Goal: Transaction & Acquisition: Purchase product/service

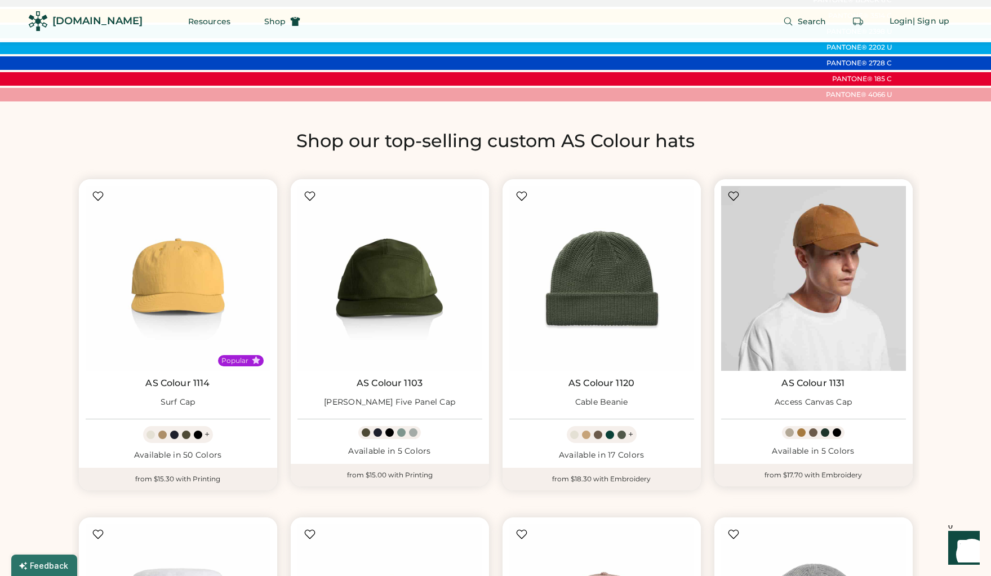
scroll to position [873, 0]
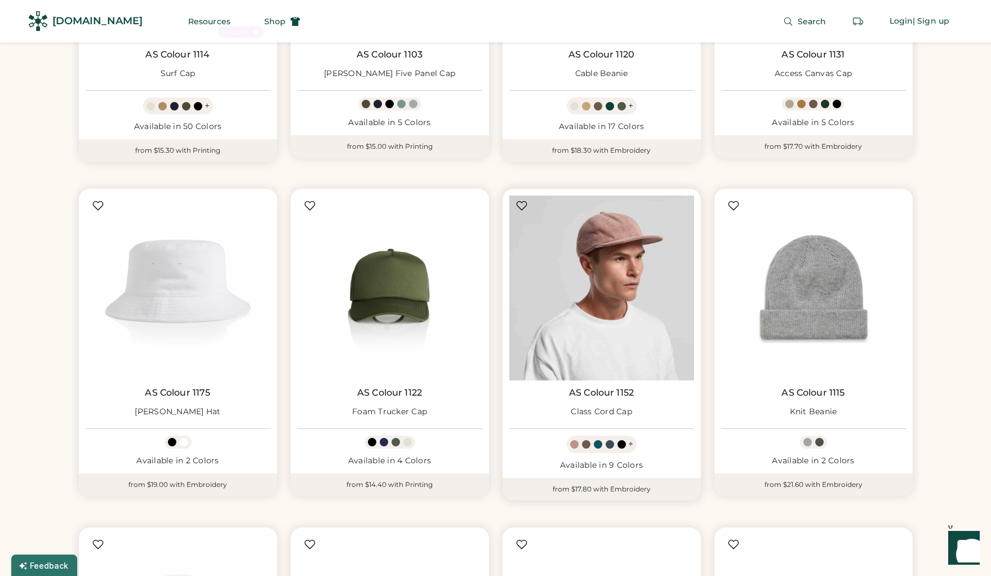
click at [620, 322] on img at bounding box center [601, 287] width 185 height 185
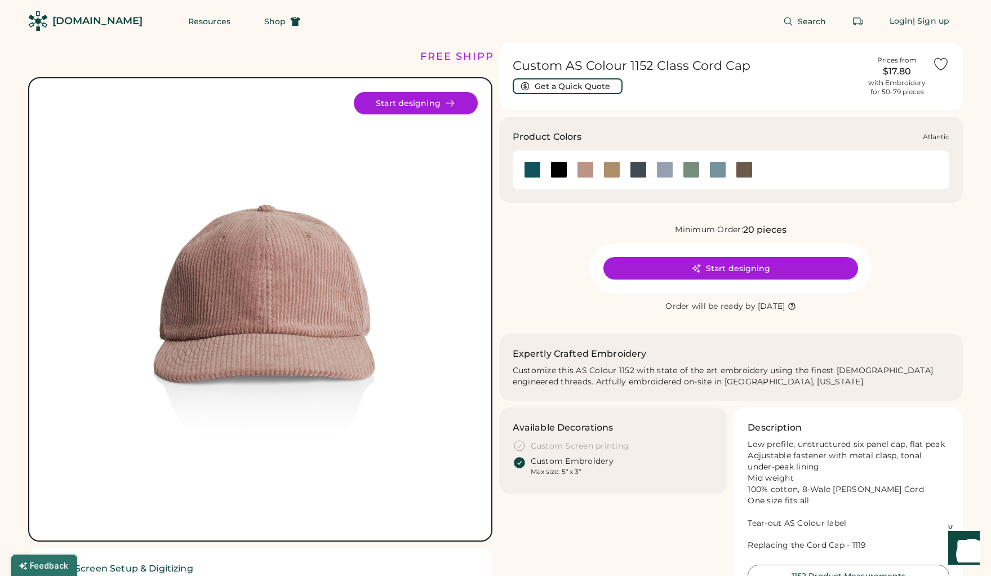
click at [528, 172] on div at bounding box center [532, 169] width 17 height 17
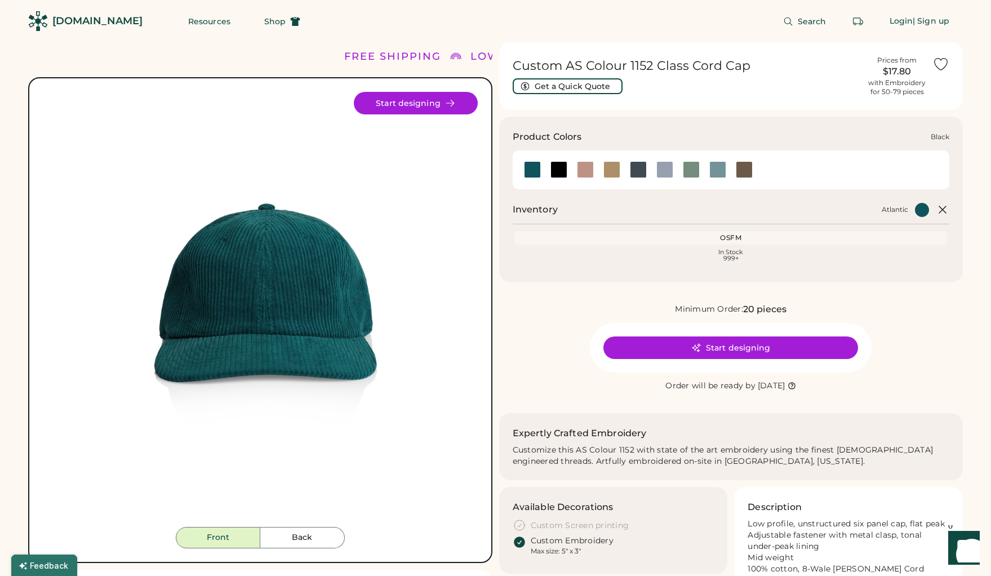
click at [557, 173] on div at bounding box center [558, 169] width 17 height 17
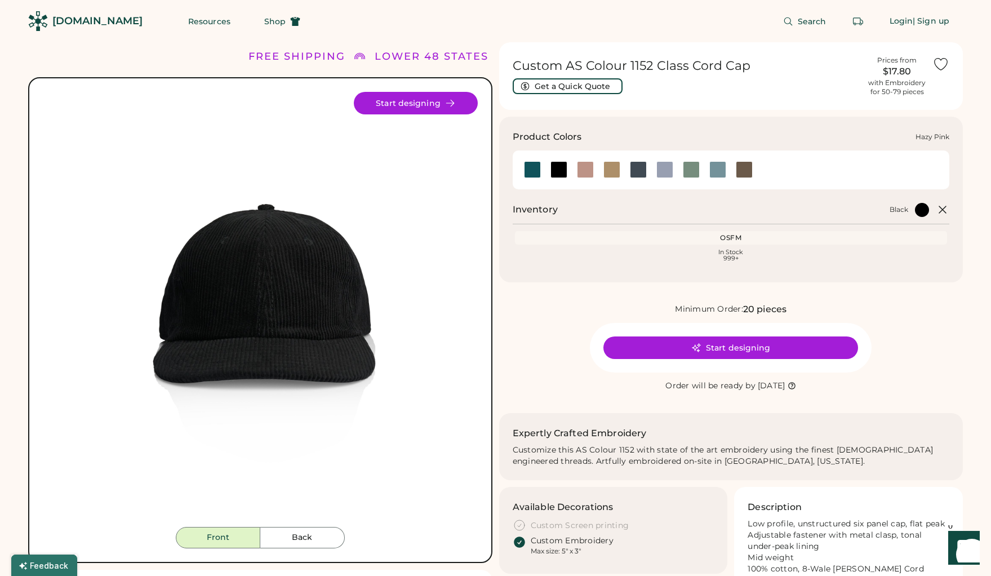
click at [590, 175] on div at bounding box center [585, 169] width 17 height 17
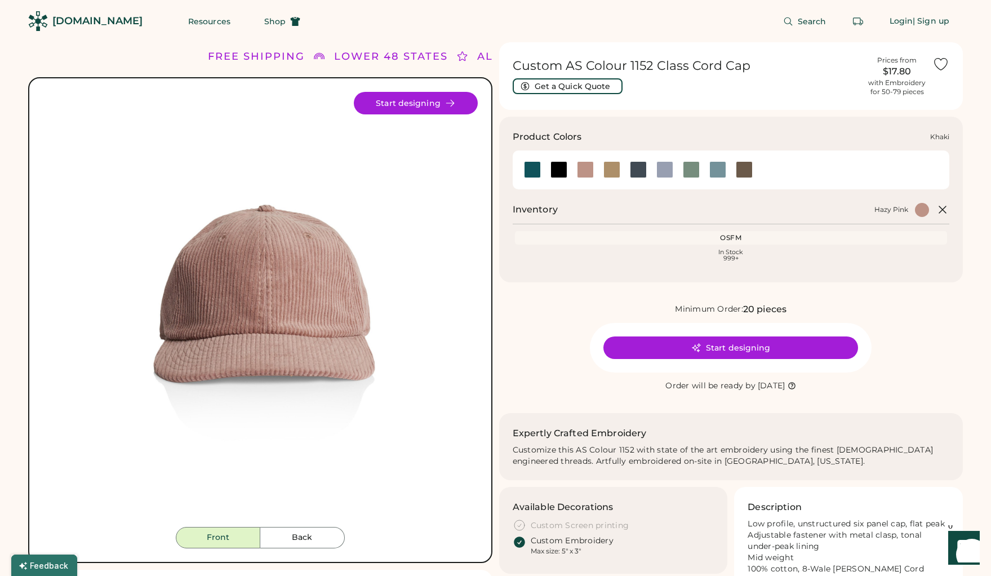
click at [607, 173] on div at bounding box center [611, 169] width 17 height 17
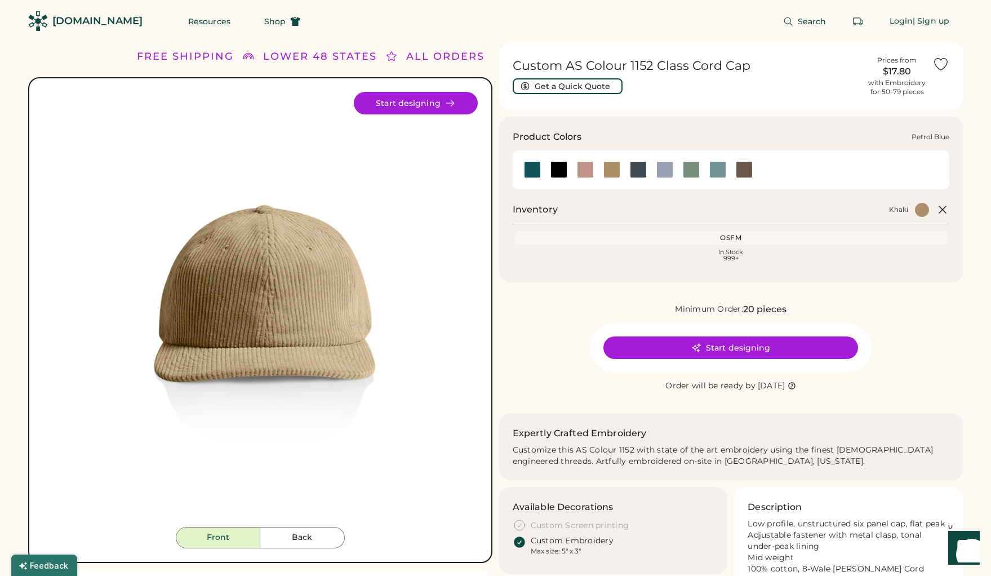
click at [637, 173] on div at bounding box center [638, 169] width 17 height 17
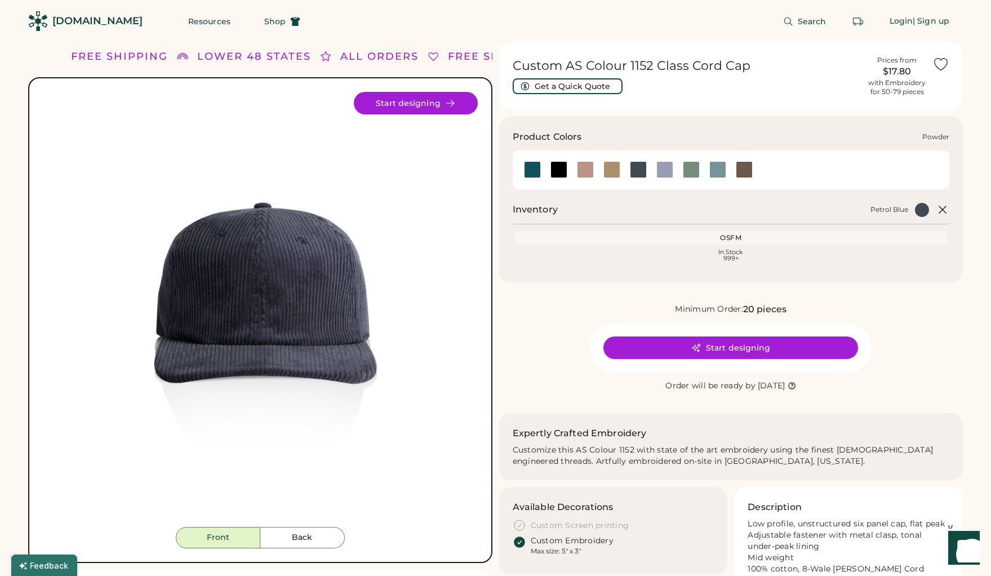
click at [665, 174] on div at bounding box center [664, 169] width 17 height 17
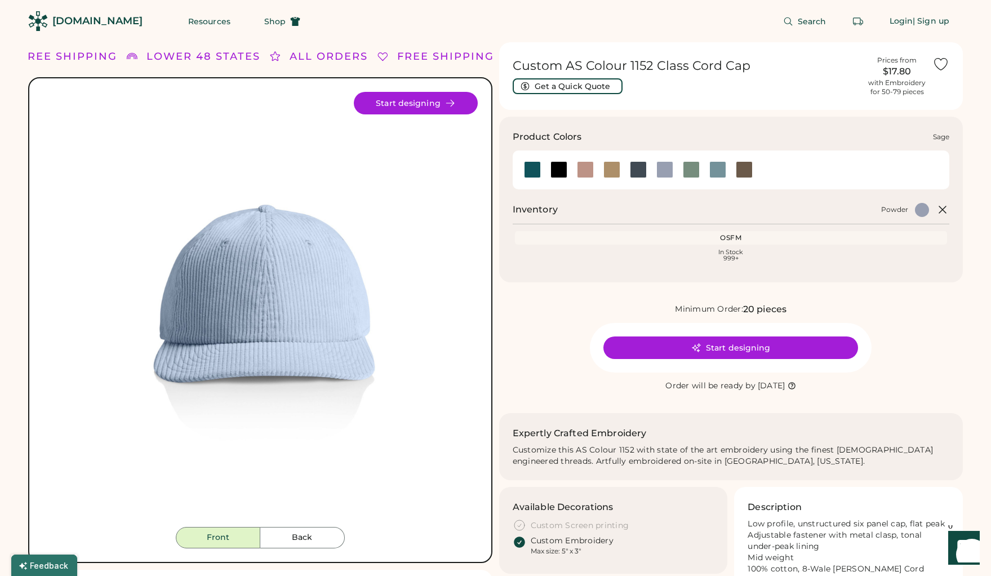
click at [687, 172] on div at bounding box center [691, 169] width 17 height 17
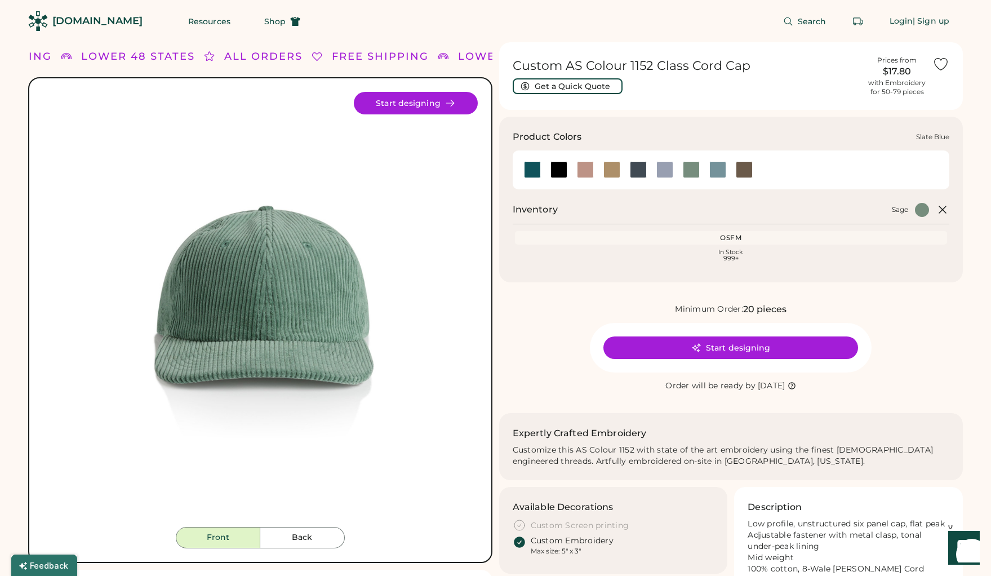
click at [714, 173] on div at bounding box center [717, 169] width 17 height 17
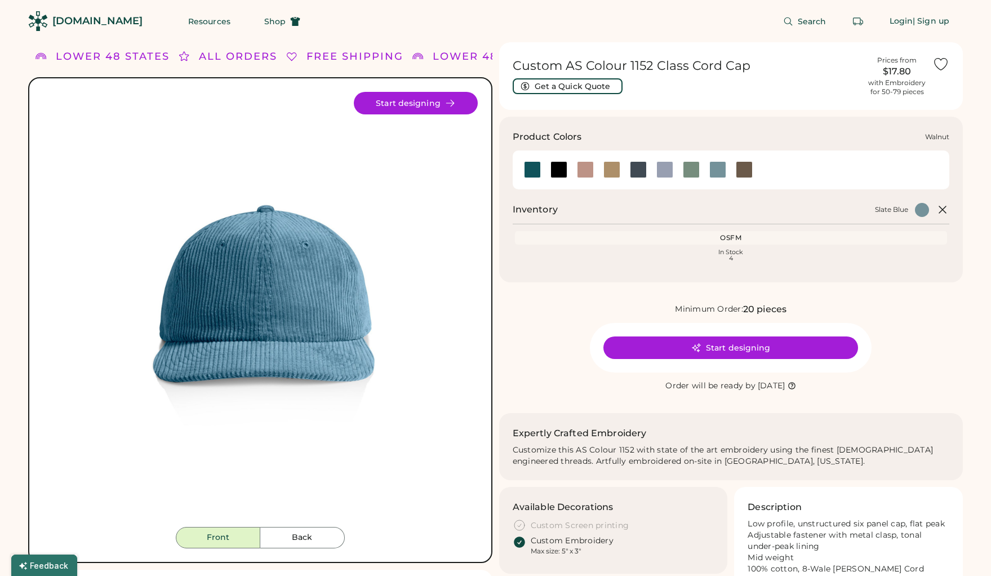
click at [750, 174] on div at bounding box center [744, 169] width 17 height 17
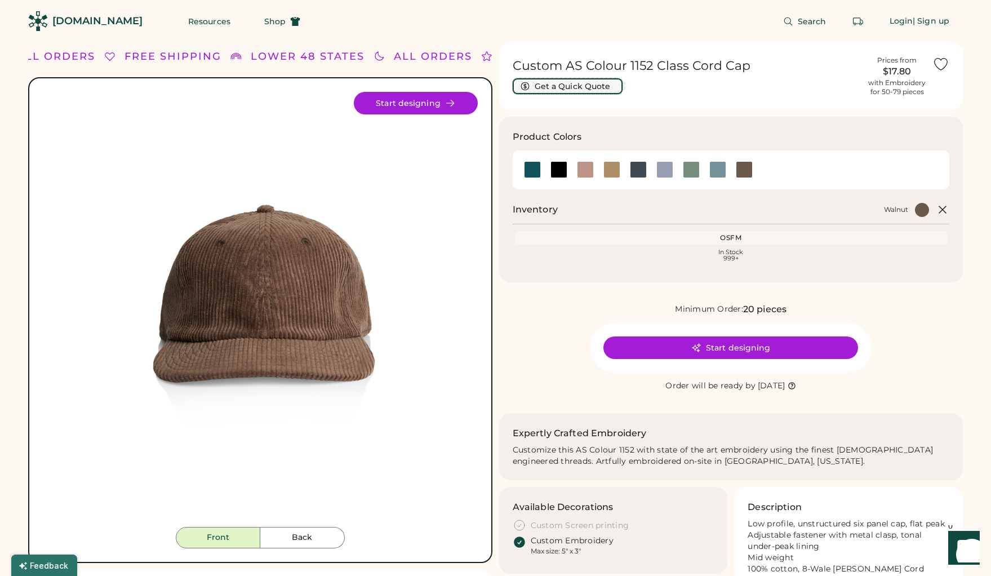
click at [581, 87] on button "Get a Quick Quote" at bounding box center [568, 86] width 110 height 16
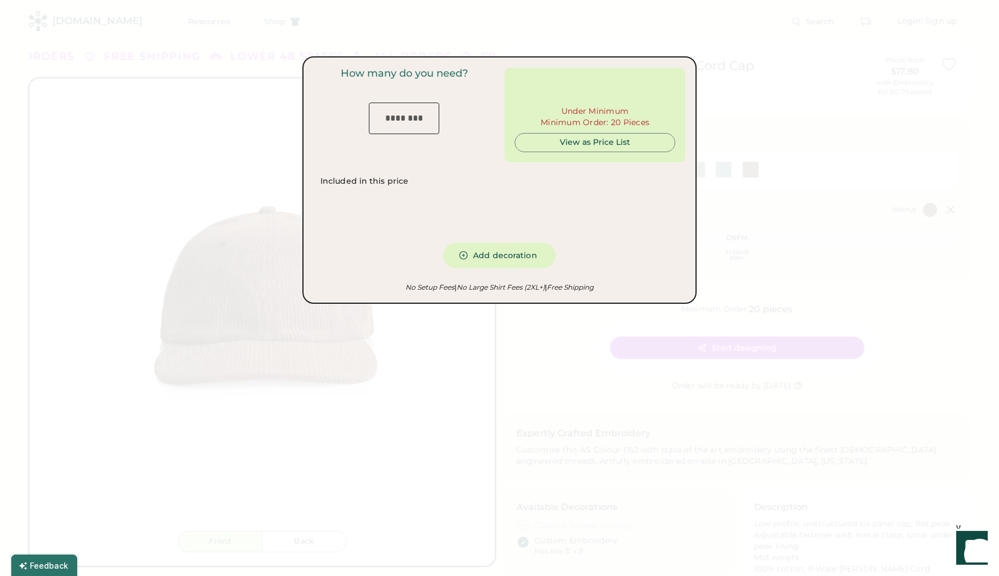
type input "***"
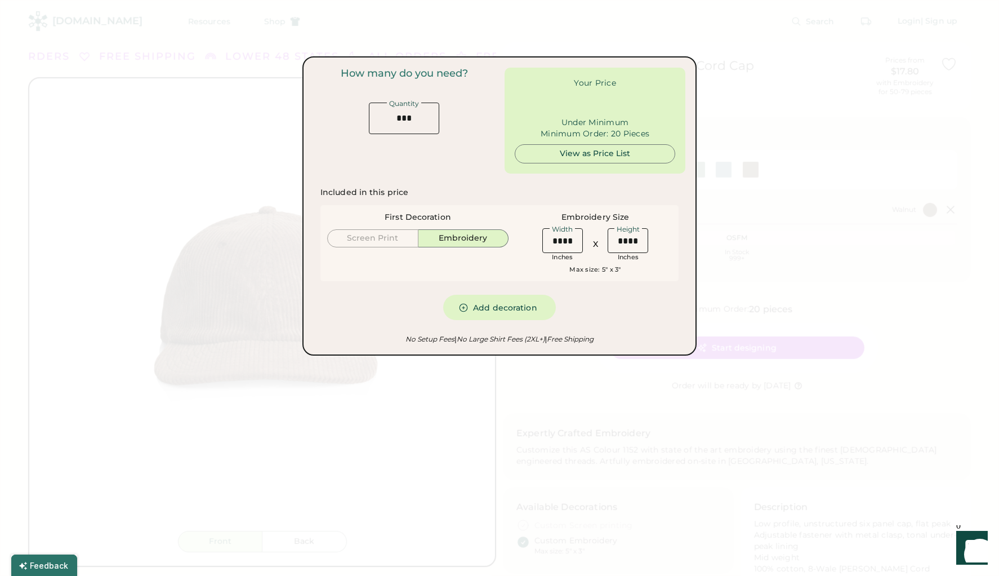
type input "******"
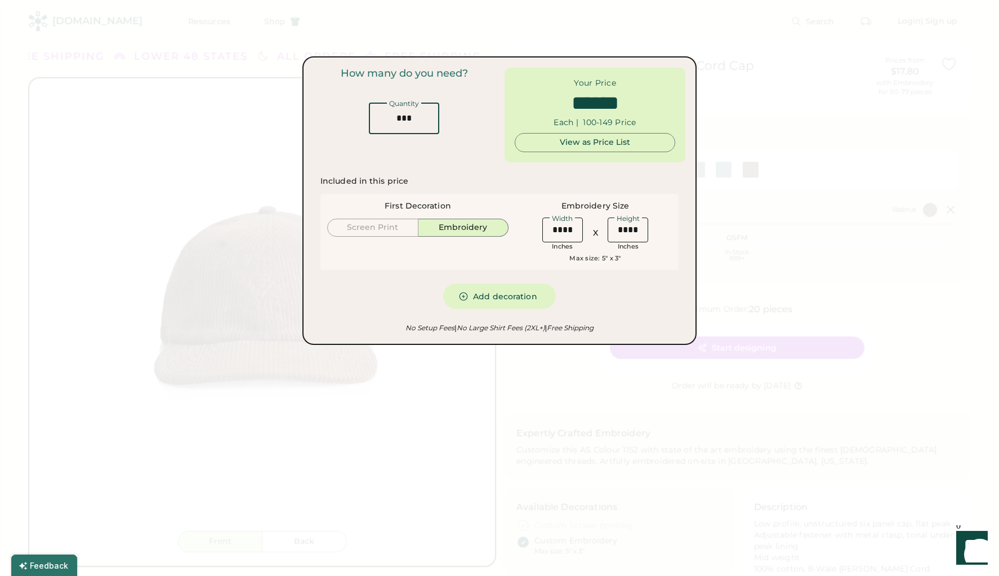
drag, startPoint x: 414, startPoint y: 119, endPoint x: 386, endPoint y: 122, distance: 28.3
click at [386, 122] on input "input" at bounding box center [404, 119] width 70 height 32
type input "**"
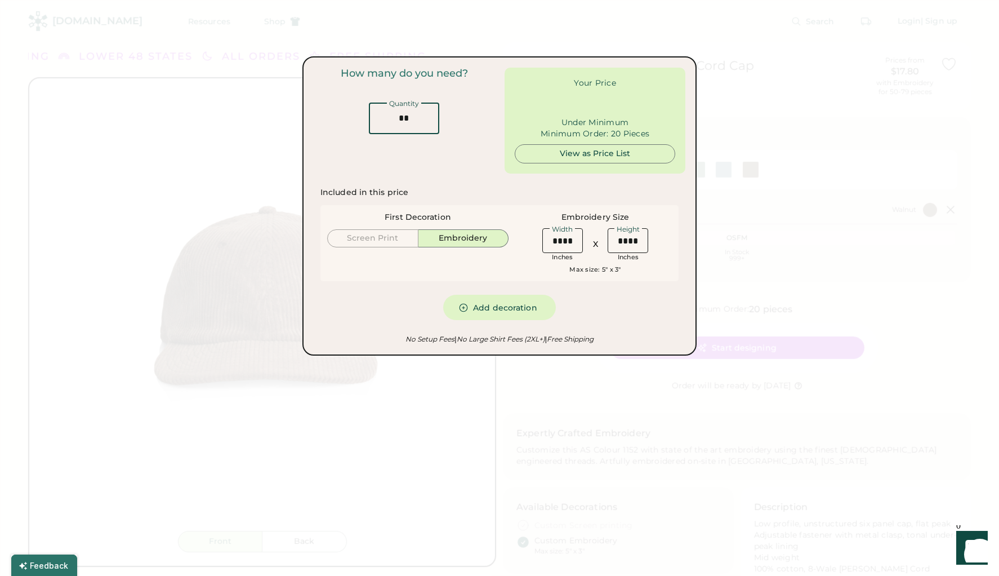
type input "******"
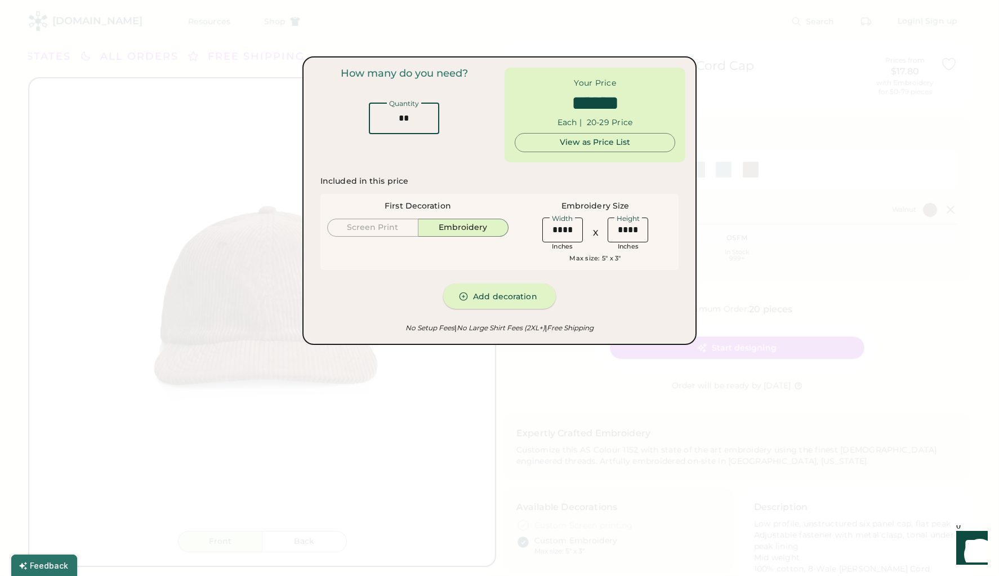
type input "**"
click at [508, 296] on button "Add decoration" at bounding box center [499, 295] width 113 height 25
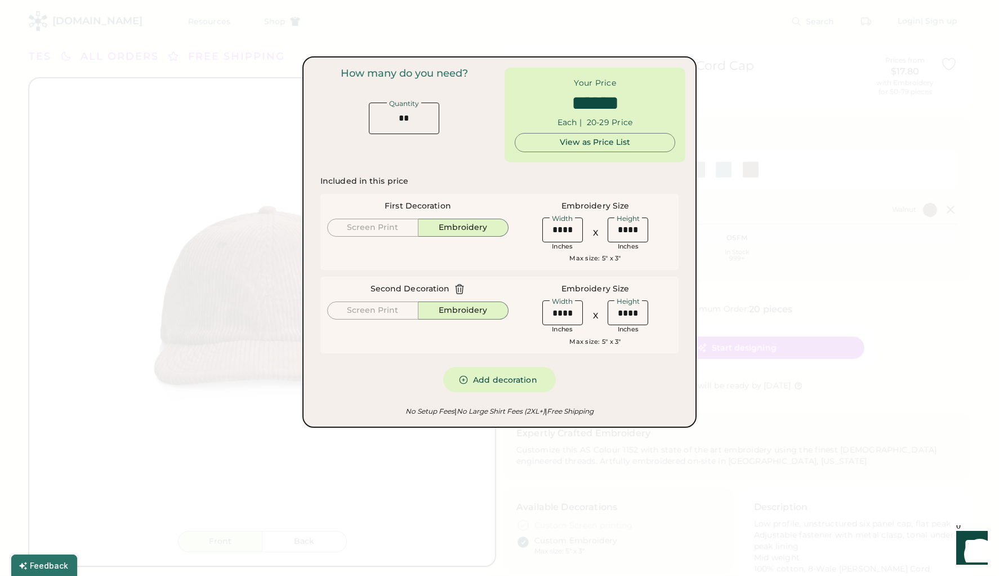
type input "******"
click at [269, 446] on div at bounding box center [499, 288] width 999 height 576
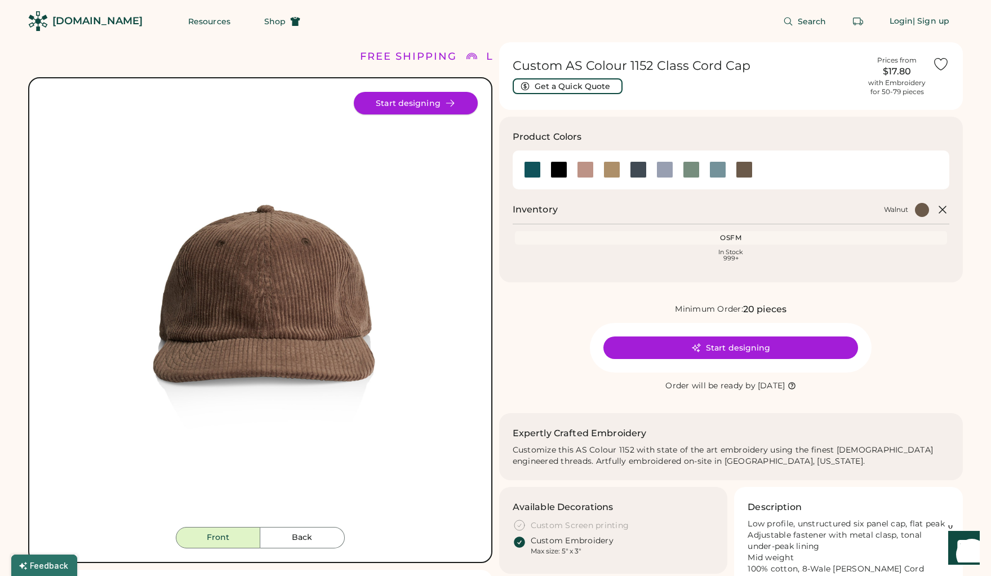
click at [424, 106] on button "Start designing" at bounding box center [416, 103] width 124 height 23
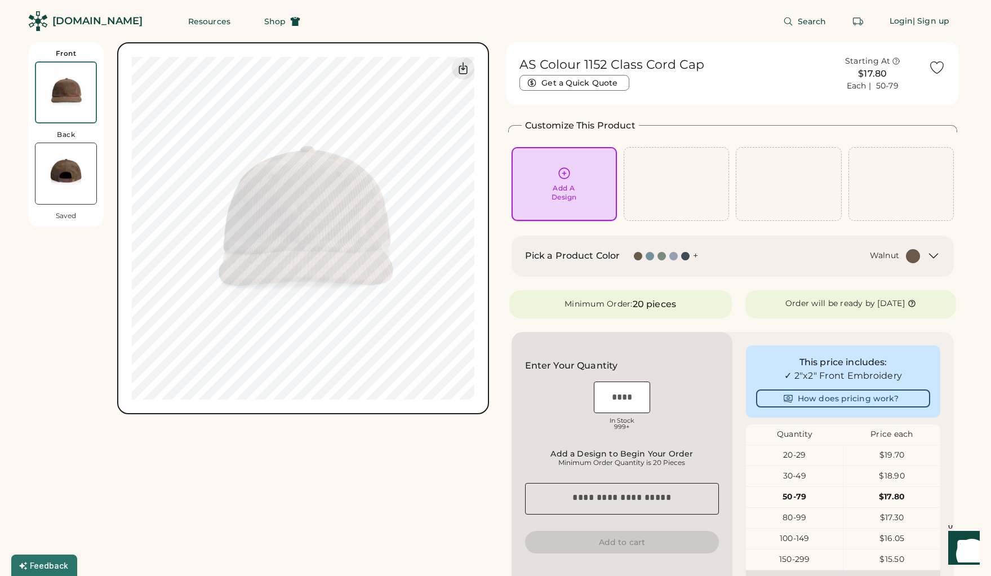
click at [568, 184] on div "Add A Design" at bounding box center [563, 193] width 25 height 18
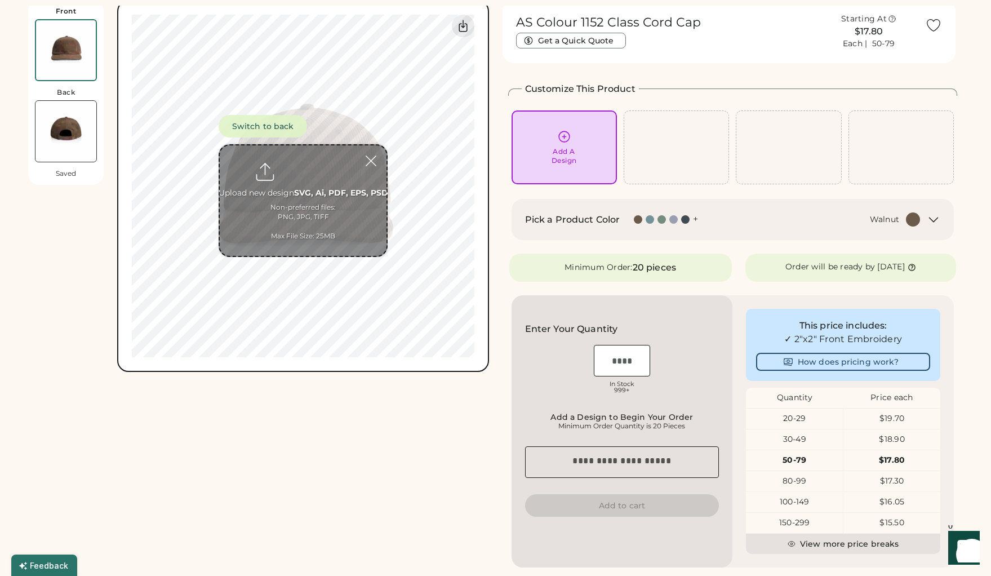
scroll to position [42, 0]
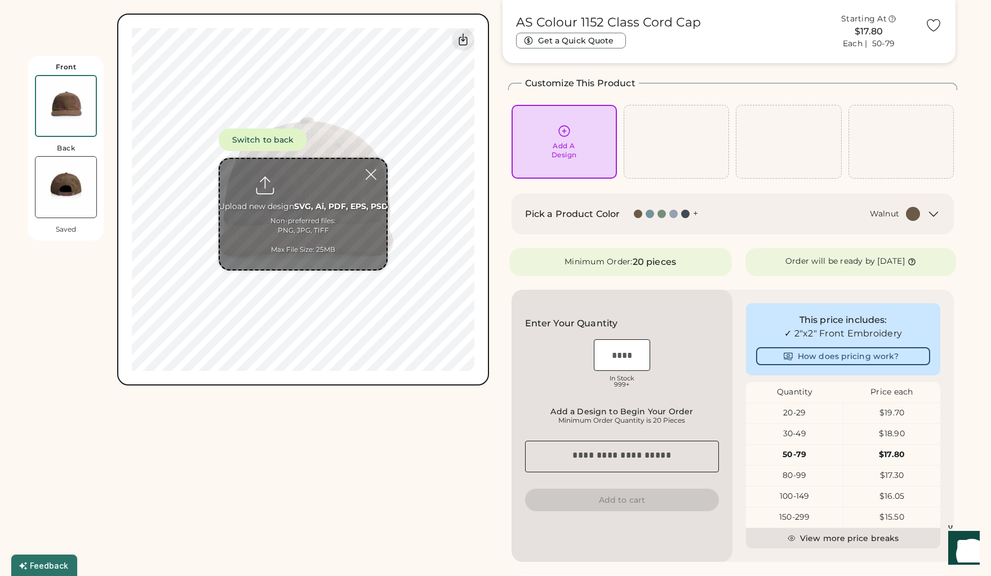
click at [936, 214] on icon at bounding box center [934, 214] width 14 height 14
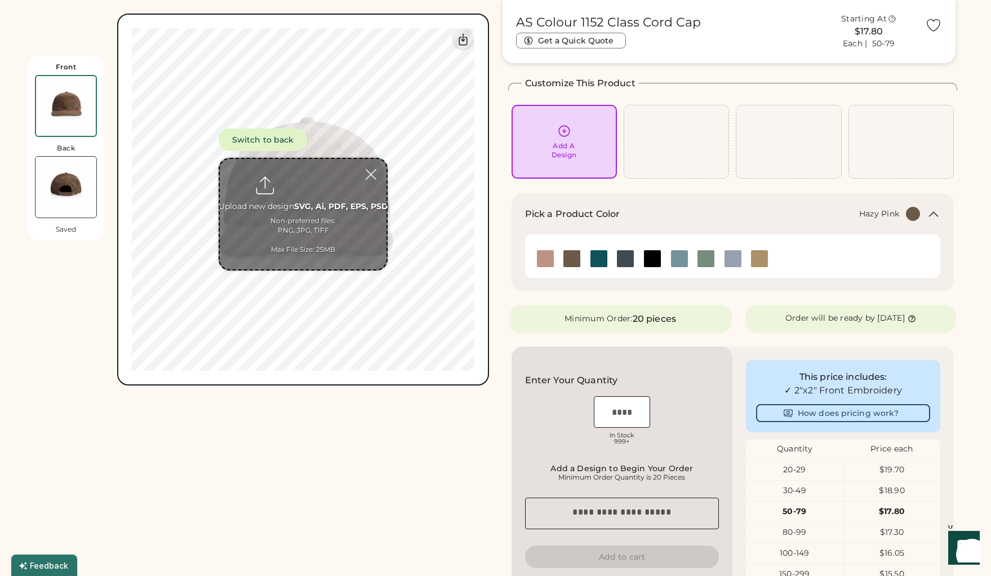
click at [539, 258] on img at bounding box center [545, 258] width 17 height 17
click at [305, 216] on input "file" at bounding box center [303, 214] width 167 height 110
type input "**********"
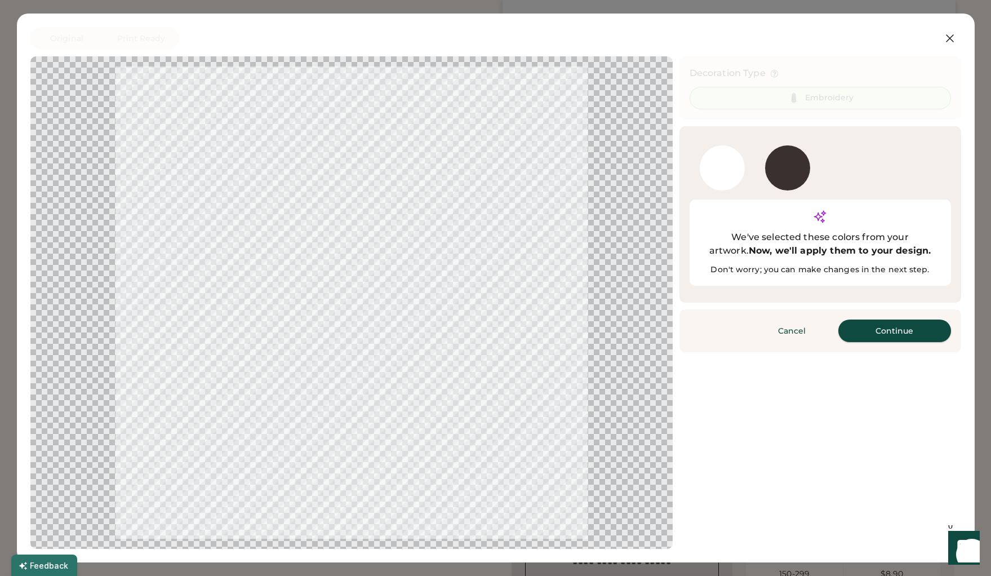
click at [876, 319] on button "Continue" at bounding box center [894, 330] width 113 height 23
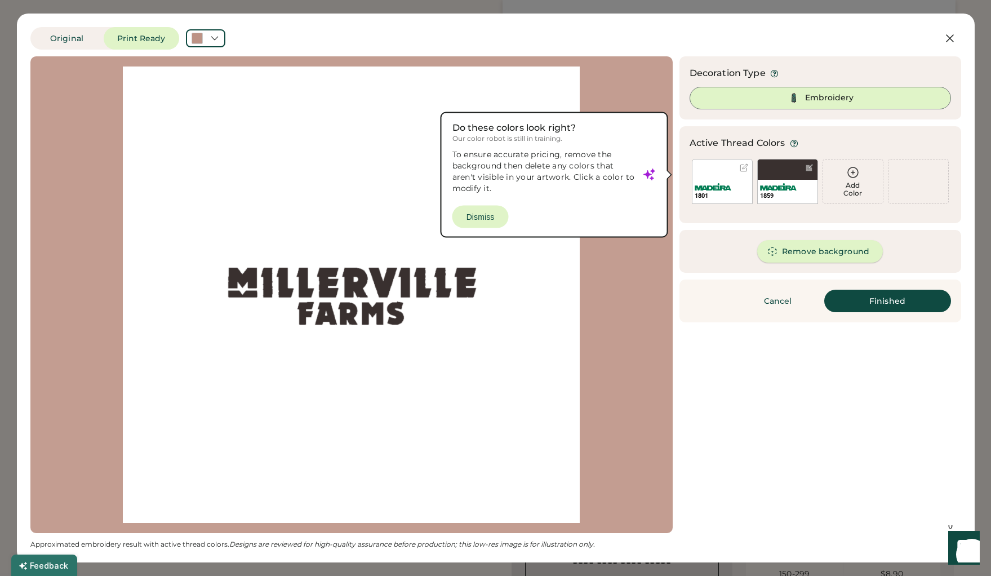
click at [814, 250] on button "Remove background" at bounding box center [820, 251] width 126 height 23
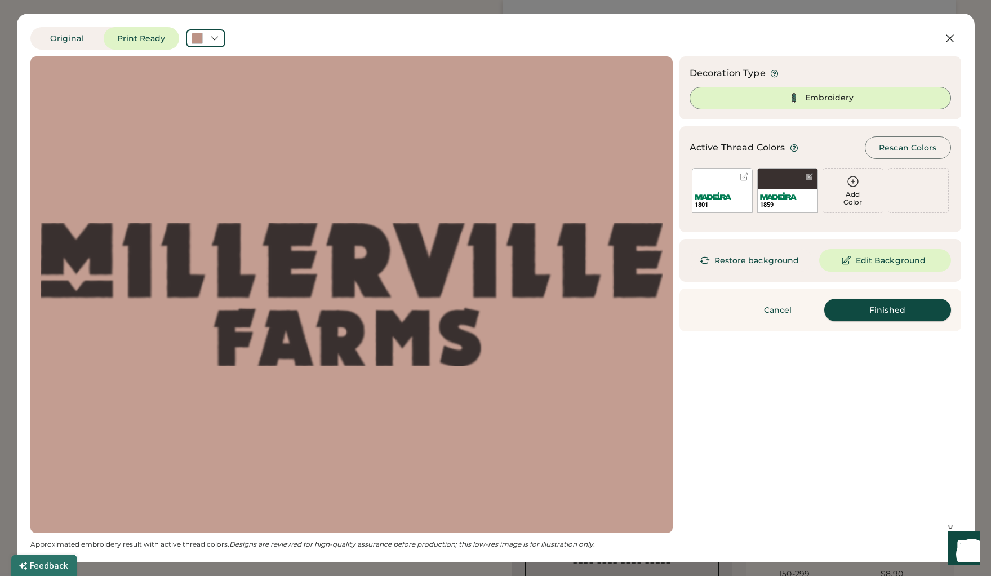
click at [889, 312] on button "Finished" at bounding box center [887, 310] width 127 height 23
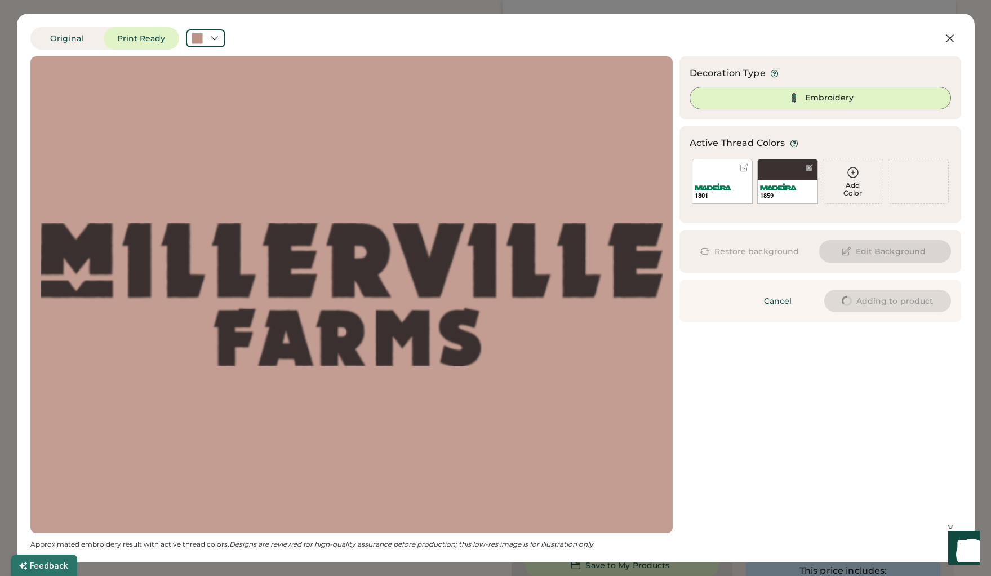
type input "****"
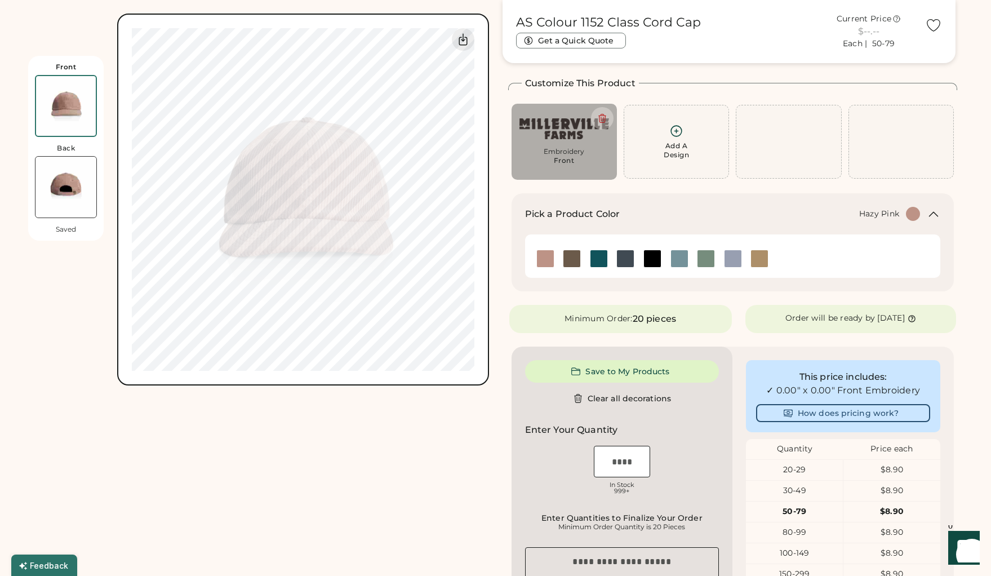
type input "****"
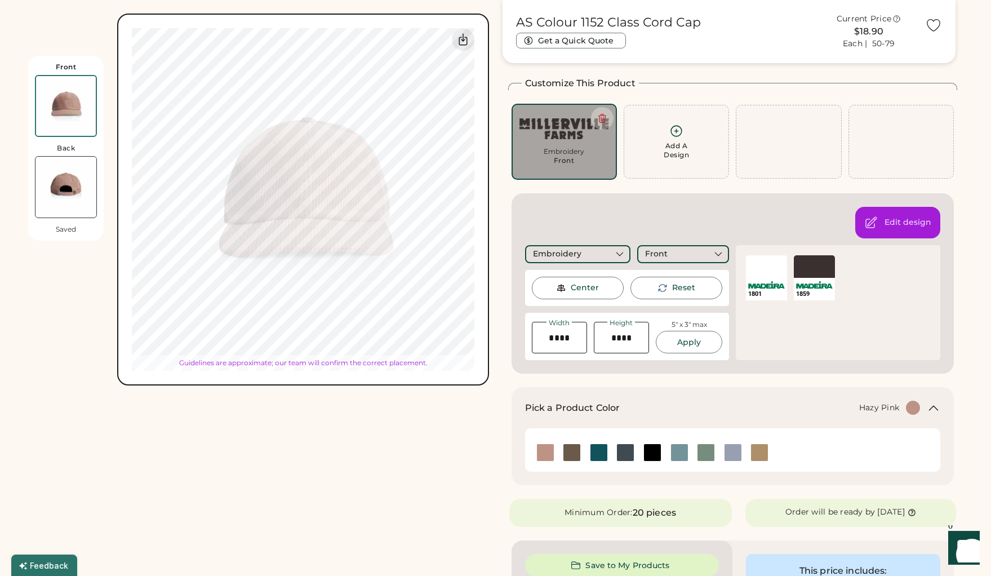
type input "****"
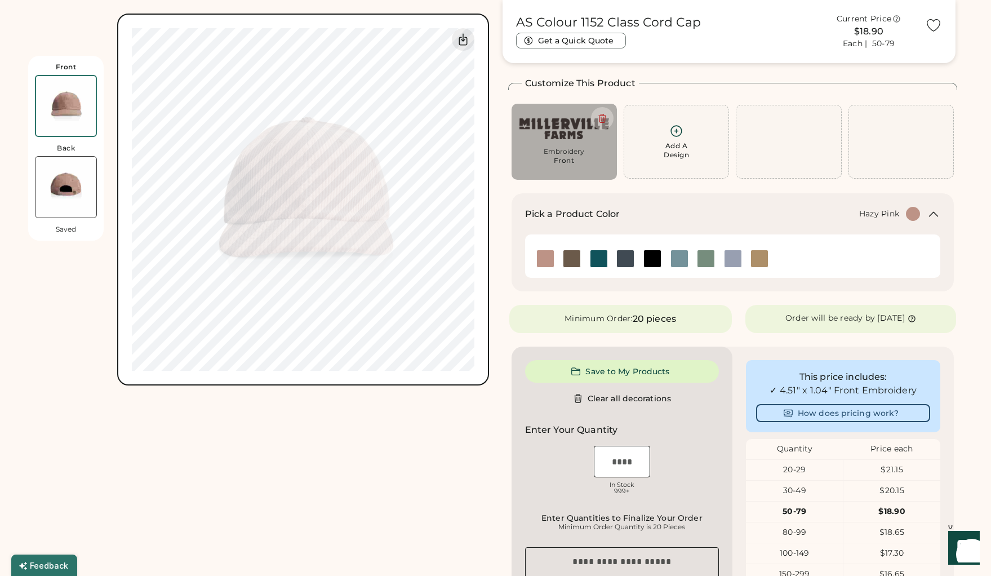
click at [936, 214] on icon at bounding box center [933, 214] width 8 height 5
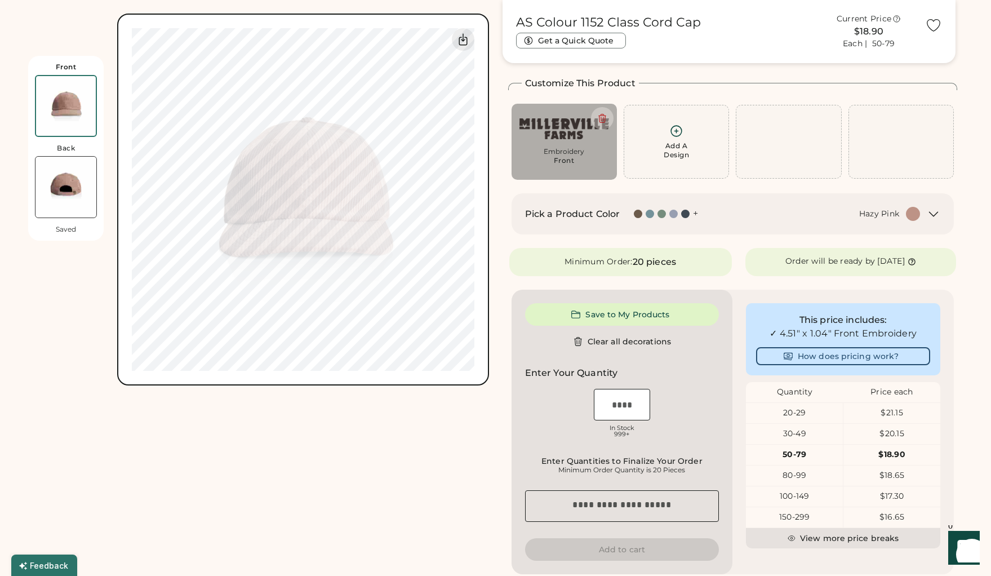
click at [932, 215] on icon at bounding box center [933, 214] width 8 height 5
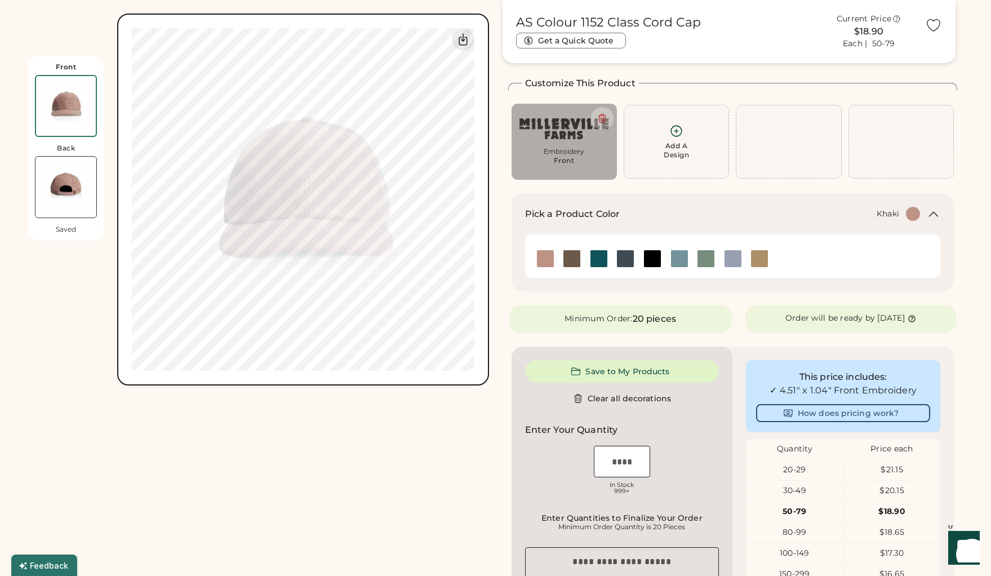
click at [766, 261] on img at bounding box center [759, 258] width 17 height 17
click at [736, 261] on img at bounding box center [732, 258] width 17 height 17
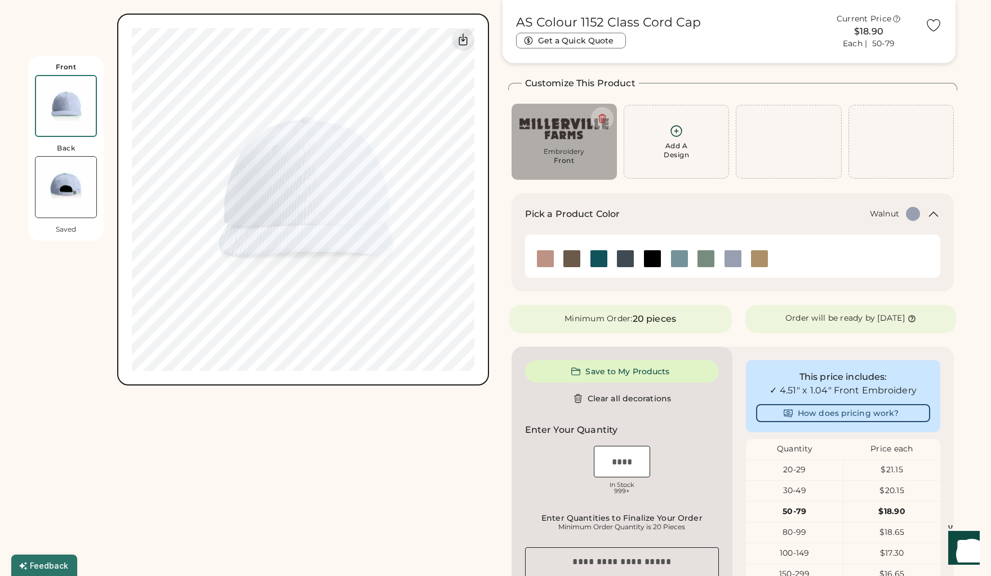
click at [578, 261] on img at bounding box center [571, 258] width 17 height 17
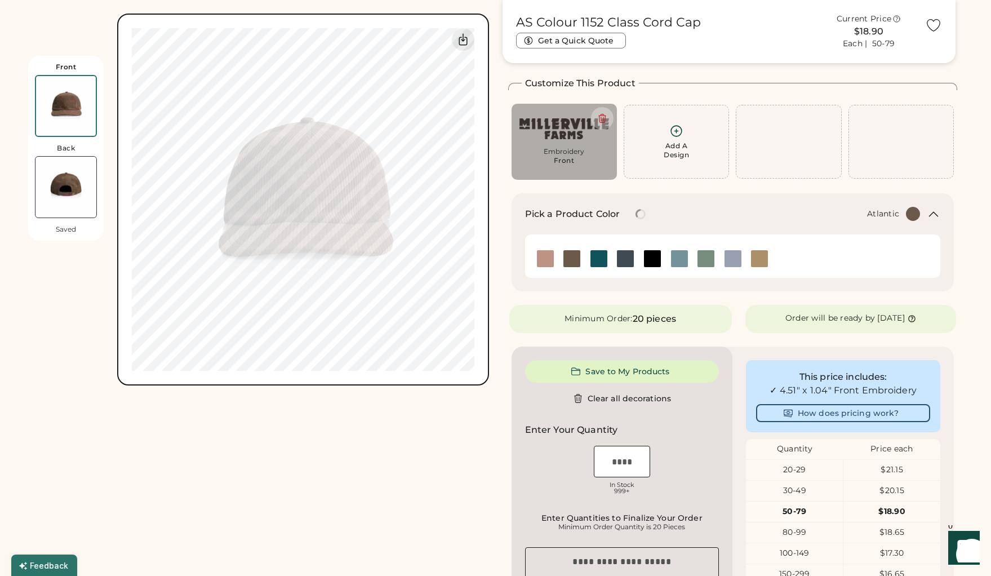
click at [598, 261] on img at bounding box center [598, 258] width 17 height 17
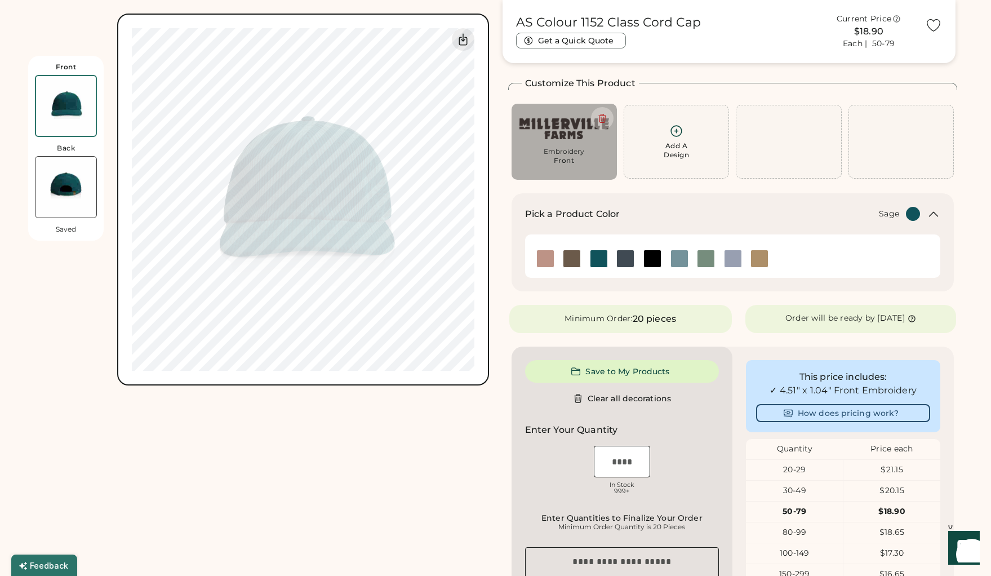
click at [706, 264] on img at bounding box center [705, 258] width 17 height 17
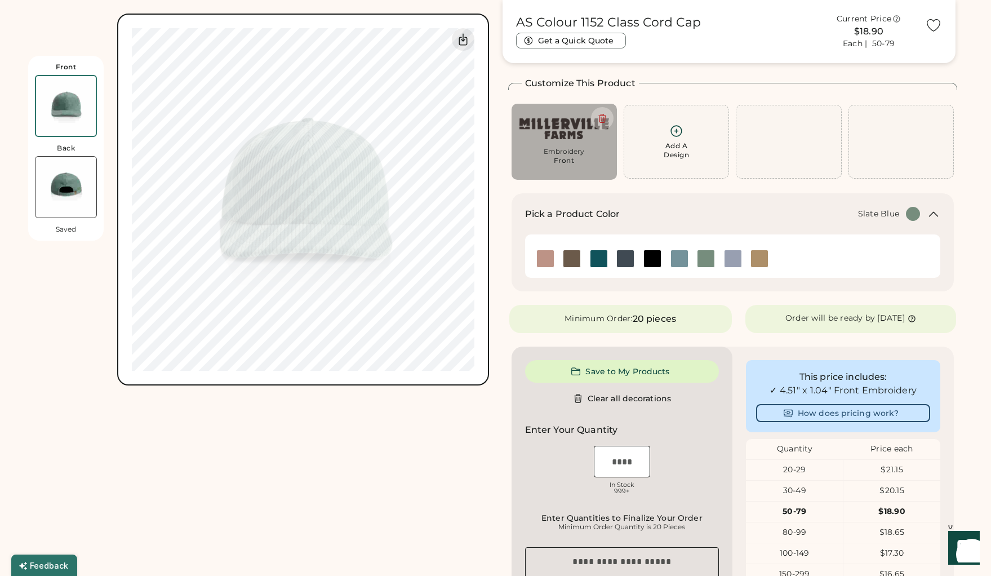
click at [680, 261] on img at bounding box center [679, 258] width 17 height 17
click at [760, 262] on img at bounding box center [759, 258] width 17 height 17
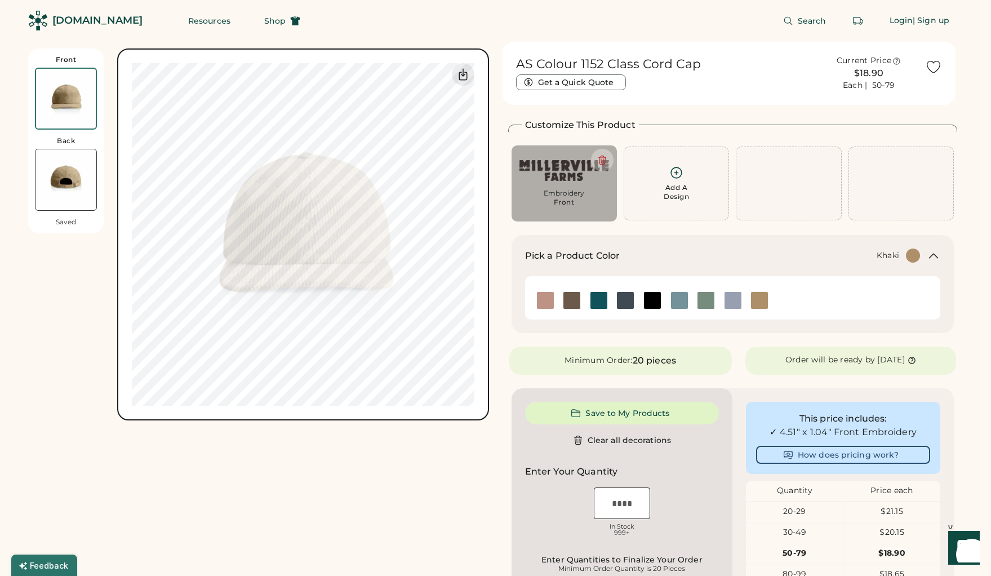
scroll to position [0, 0]
click at [79, 19] on div "[DOMAIN_NAME]" at bounding box center [97, 21] width 90 height 14
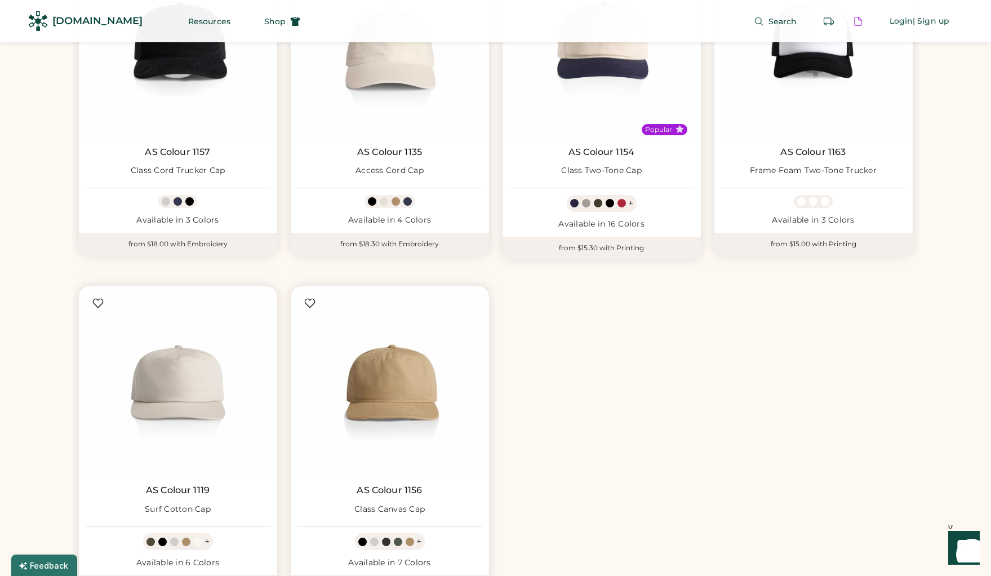
scroll to position [2510, 0]
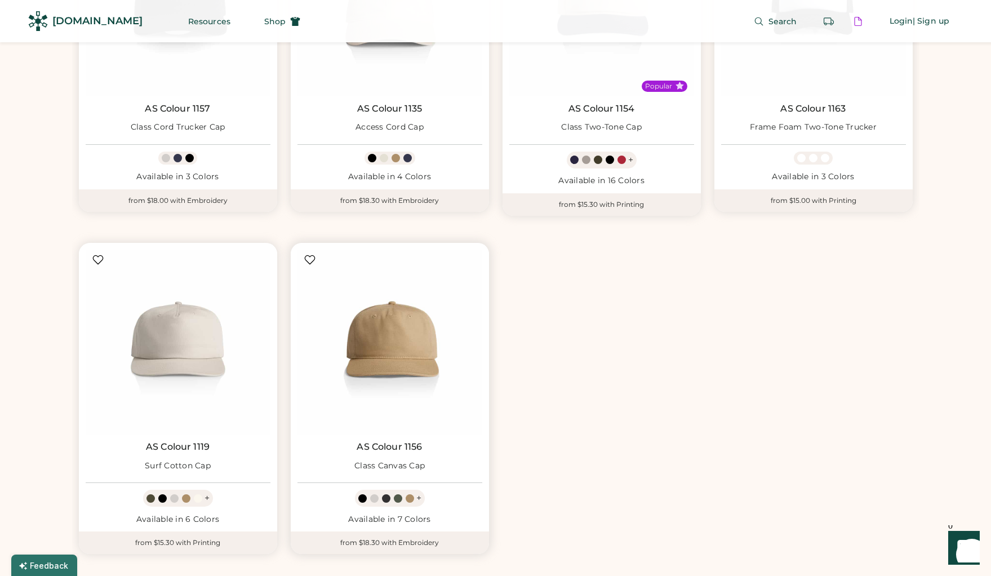
click at [417, 501] on div "+" at bounding box center [418, 498] width 5 height 12
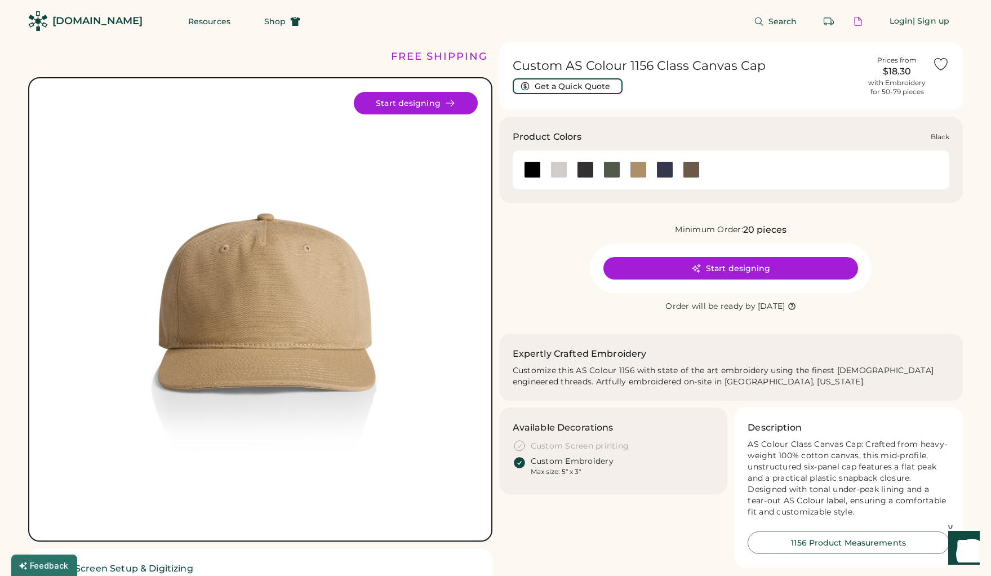
click at [535, 172] on div at bounding box center [532, 169] width 17 height 17
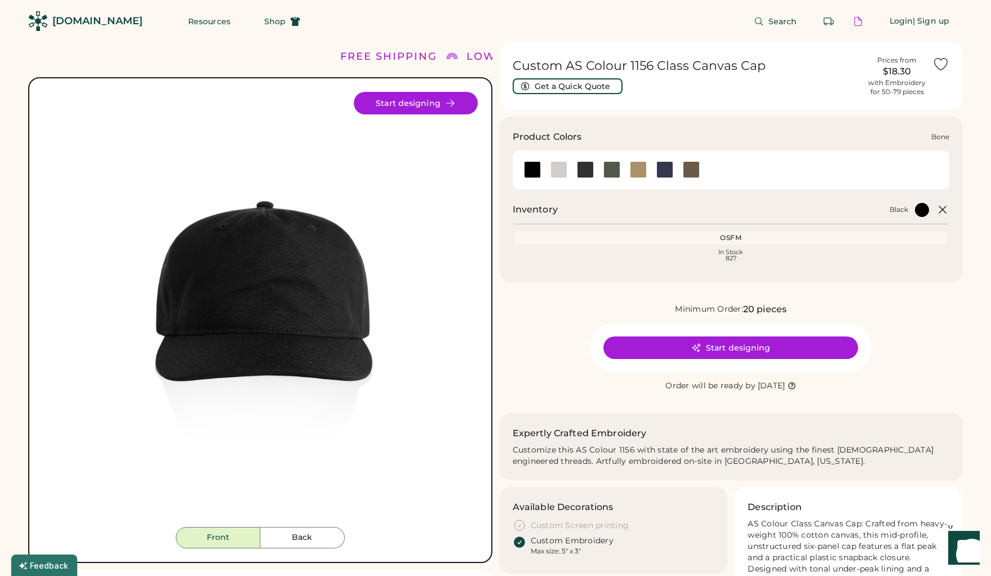
click at [555, 172] on div at bounding box center [558, 169] width 17 height 17
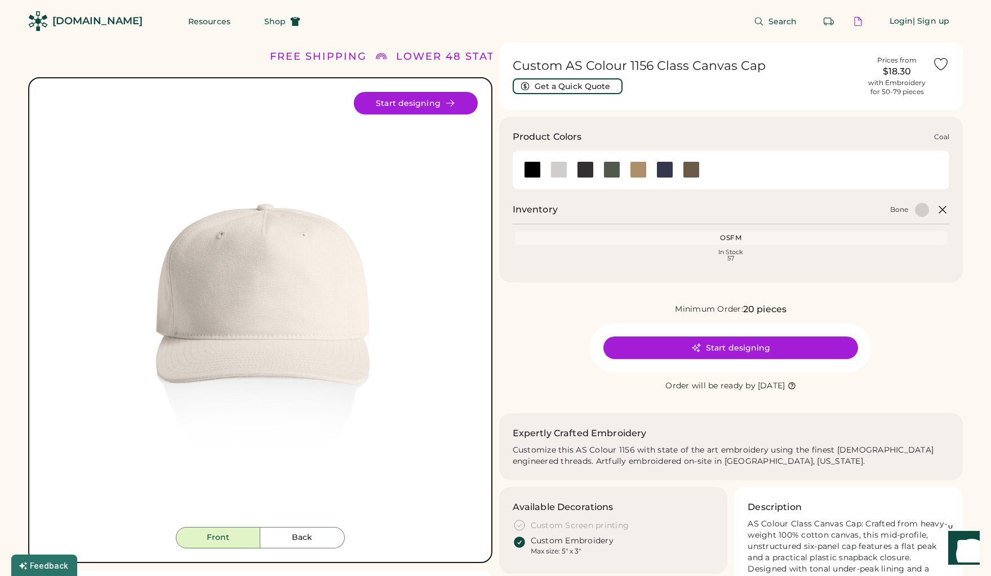
click at [585, 175] on div at bounding box center [585, 169] width 17 height 17
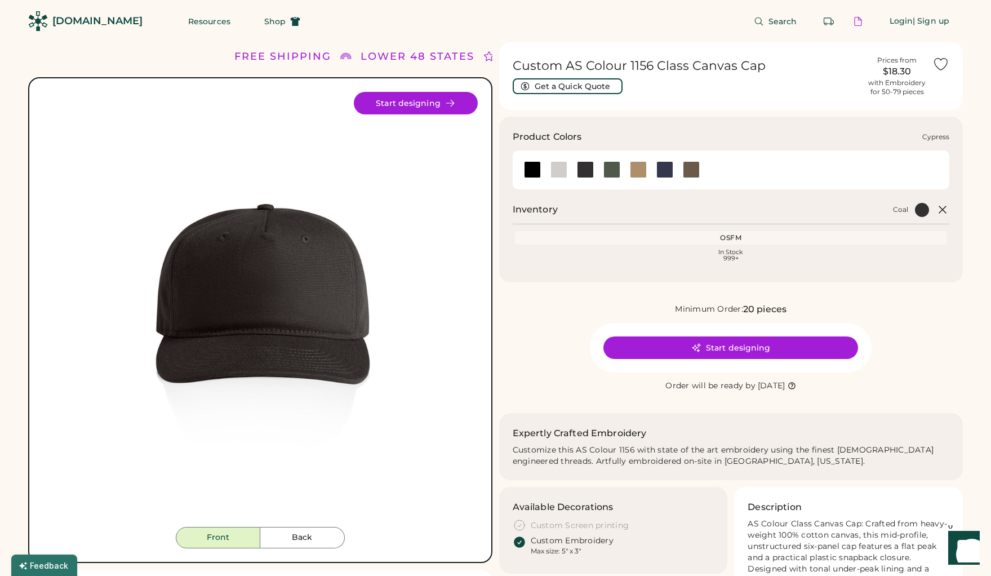
click at [609, 172] on div at bounding box center [611, 169] width 17 height 17
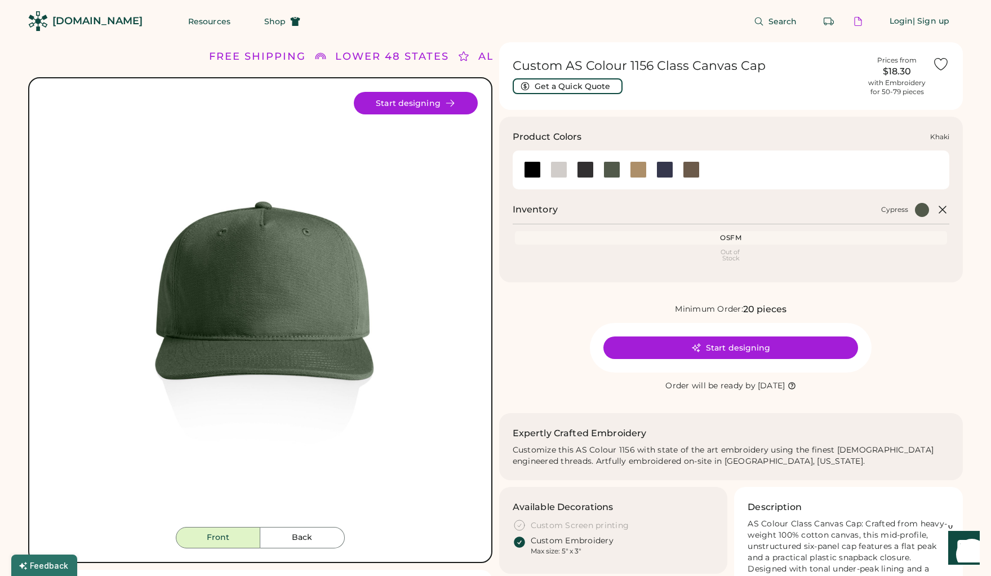
click at [638, 173] on div at bounding box center [638, 169] width 17 height 17
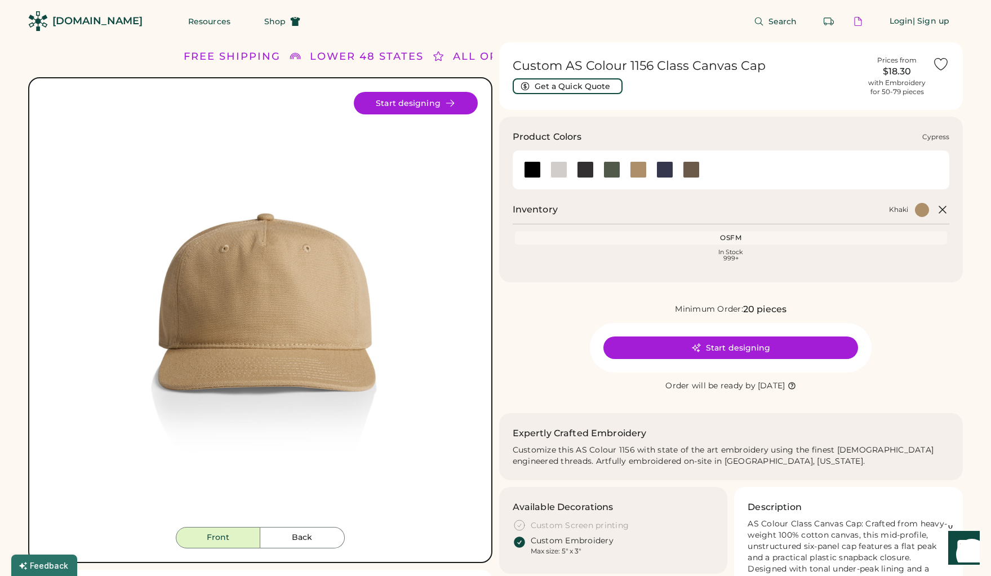
click at [607, 175] on div at bounding box center [611, 169] width 17 height 17
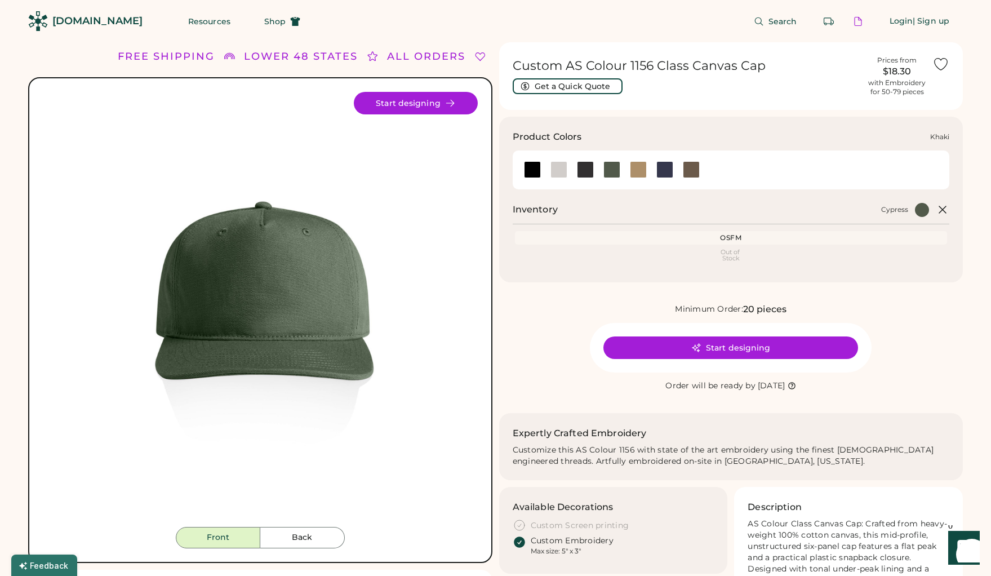
click at [637, 172] on div at bounding box center [638, 169] width 17 height 17
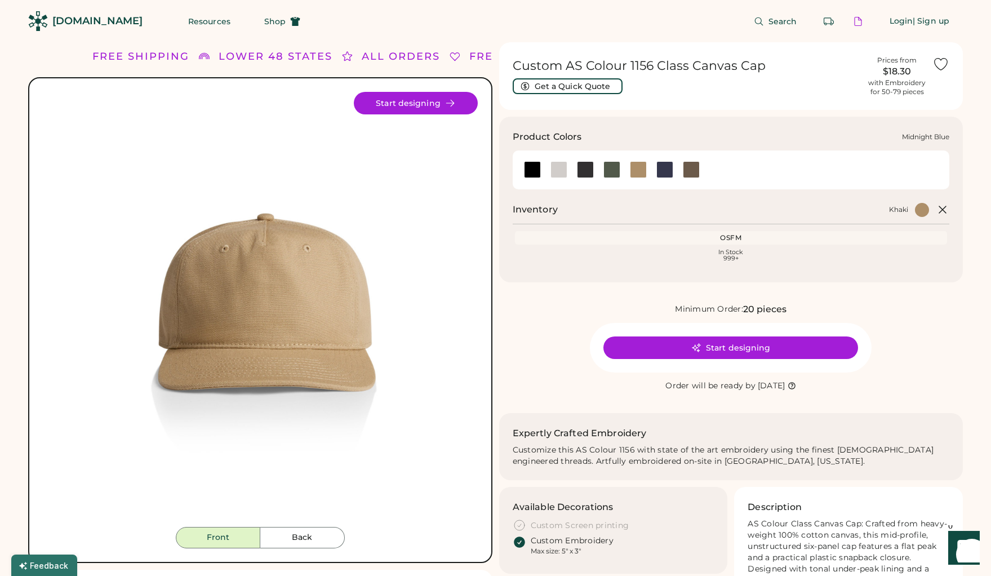
click at [661, 173] on div at bounding box center [664, 169] width 17 height 17
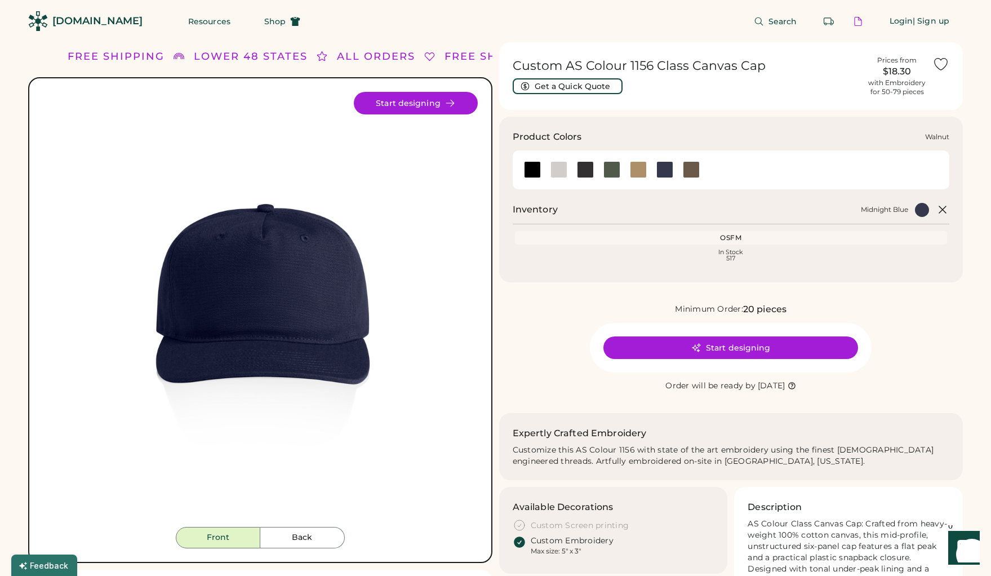
click at [691, 173] on div at bounding box center [691, 169] width 17 height 17
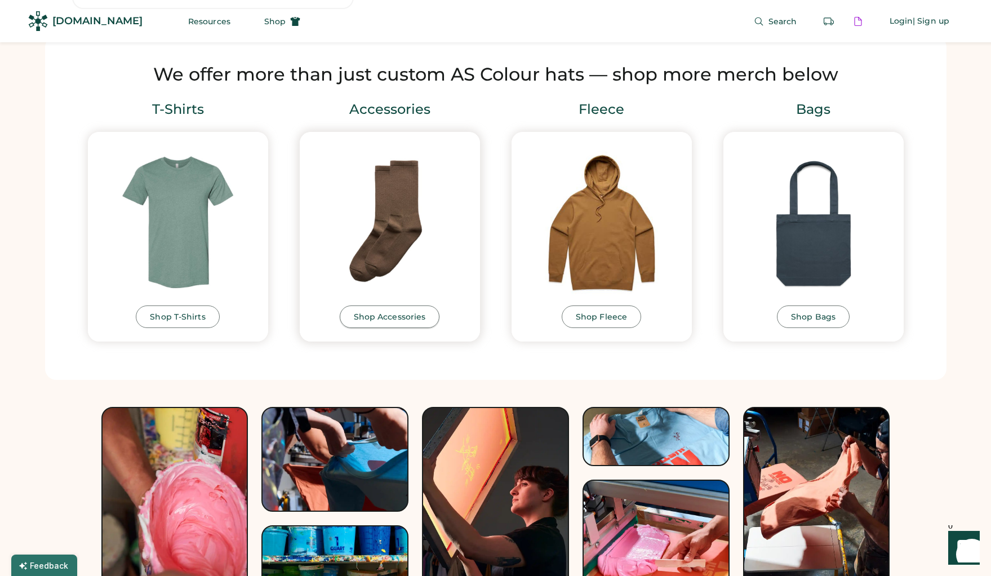
scroll to position [3478, 0]
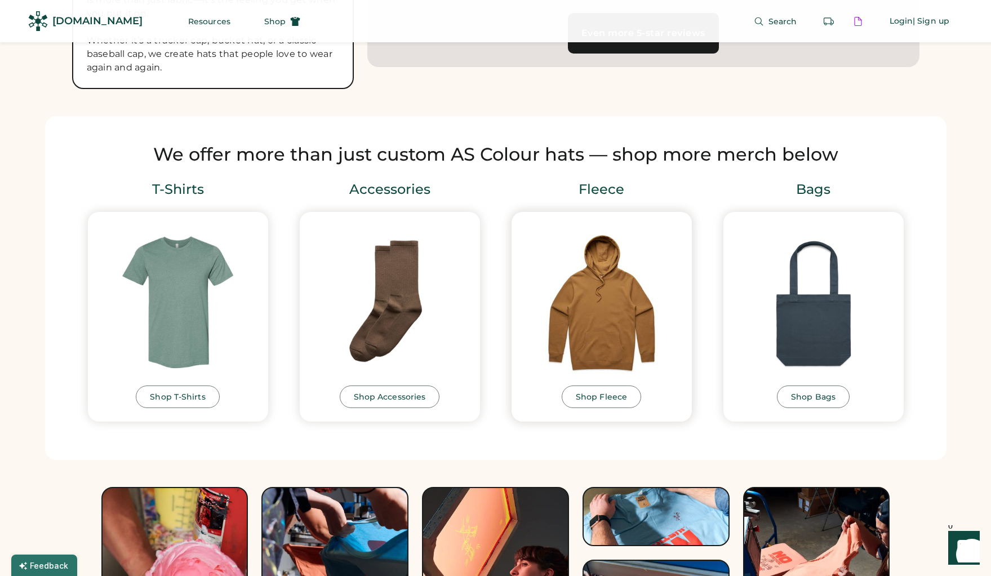
click at [594, 317] on img at bounding box center [601, 301] width 153 height 153
click at [594, 400] on div "Shop Fleece" at bounding box center [601, 397] width 51 height 8
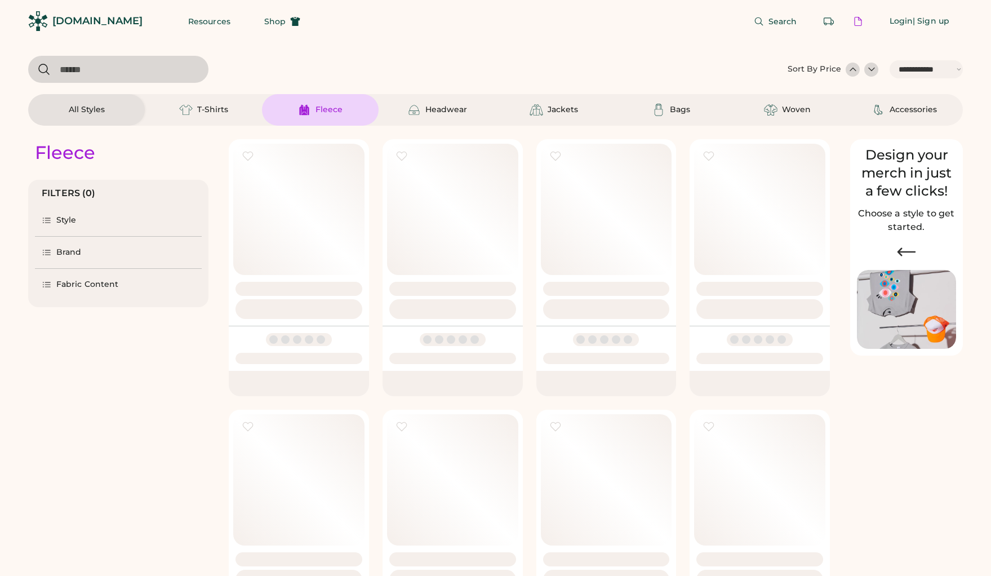
select select "*****"
select select "*"
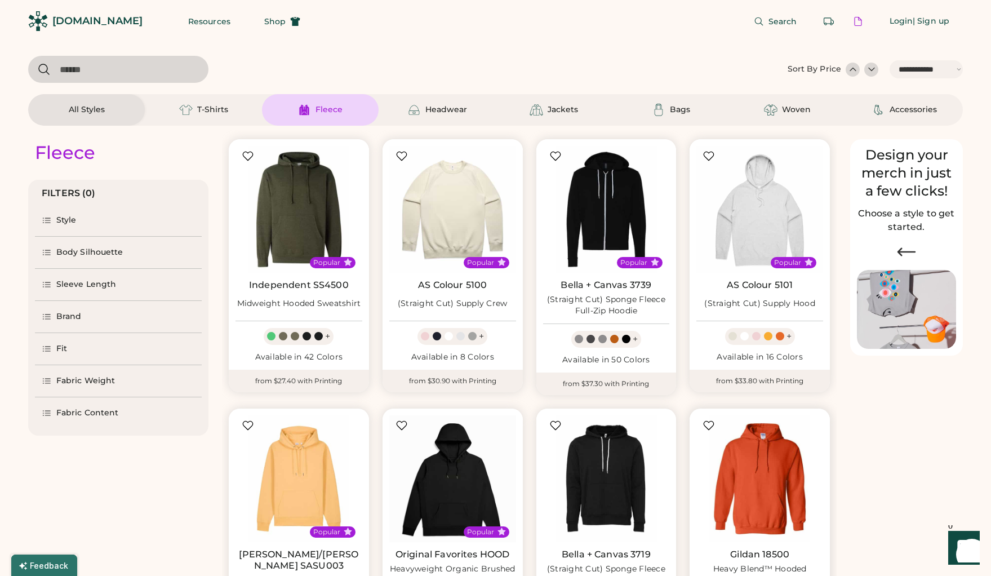
scroll to position [85, 0]
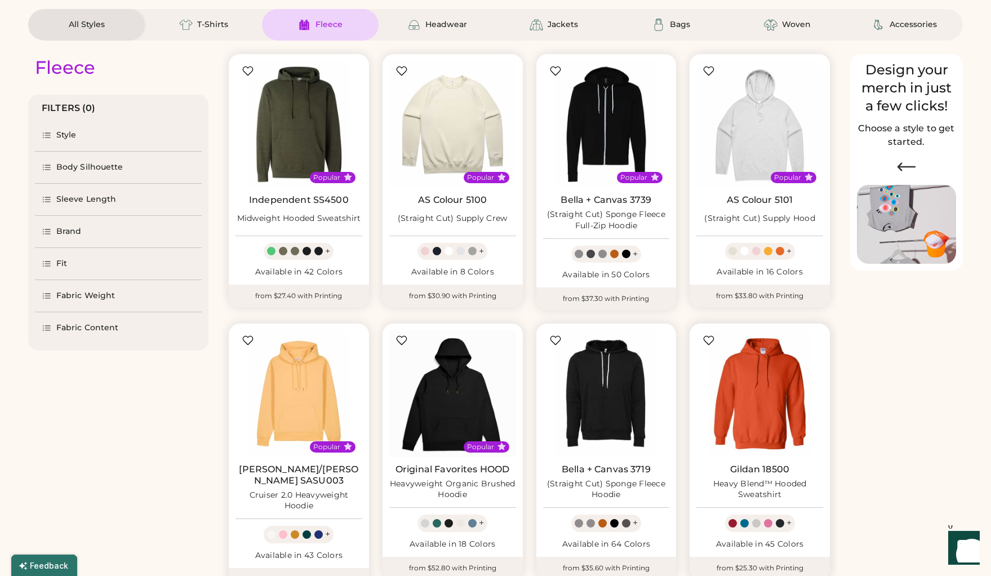
select select "*****"
select select "*"
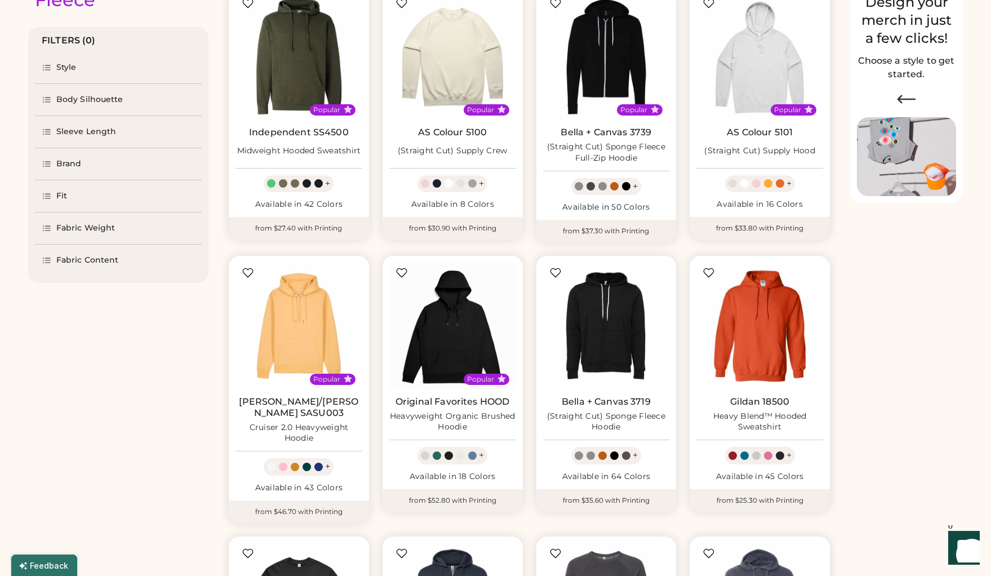
scroll to position [88, 0]
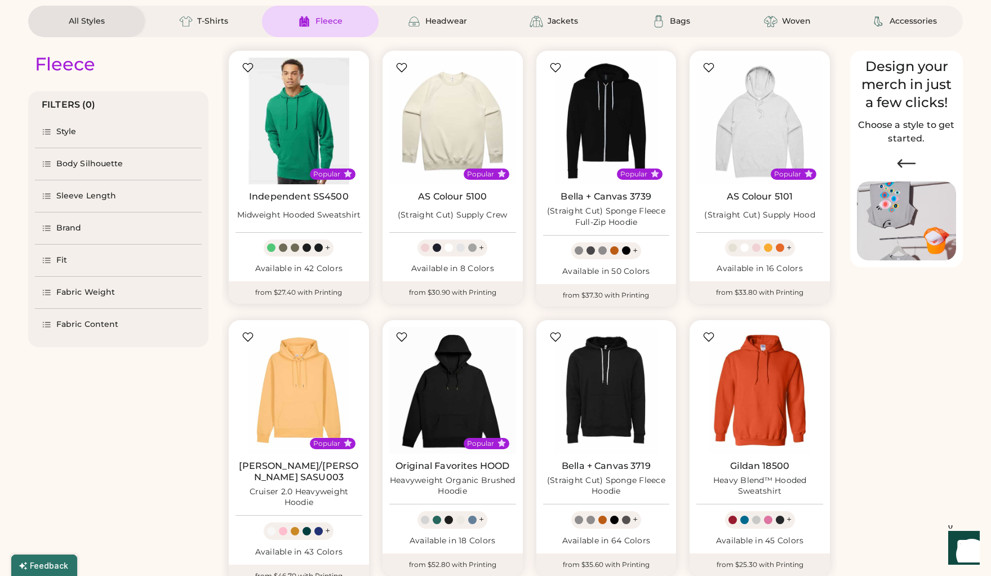
click at [290, 131] on img at bounding box center [298, 120] width 127 height 127
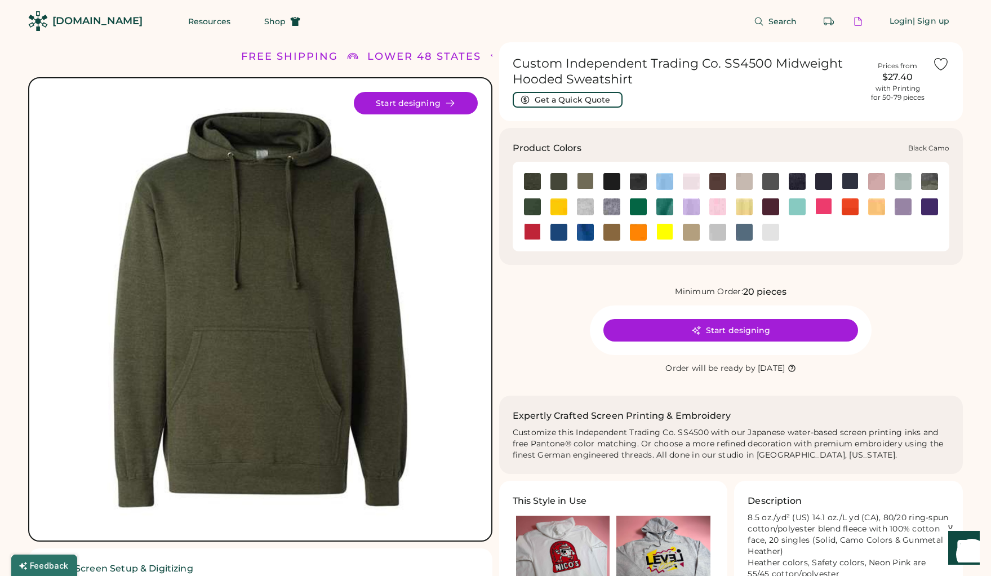
click at [638, 183] on img at bounding box center [638, 181] width 17 height 17
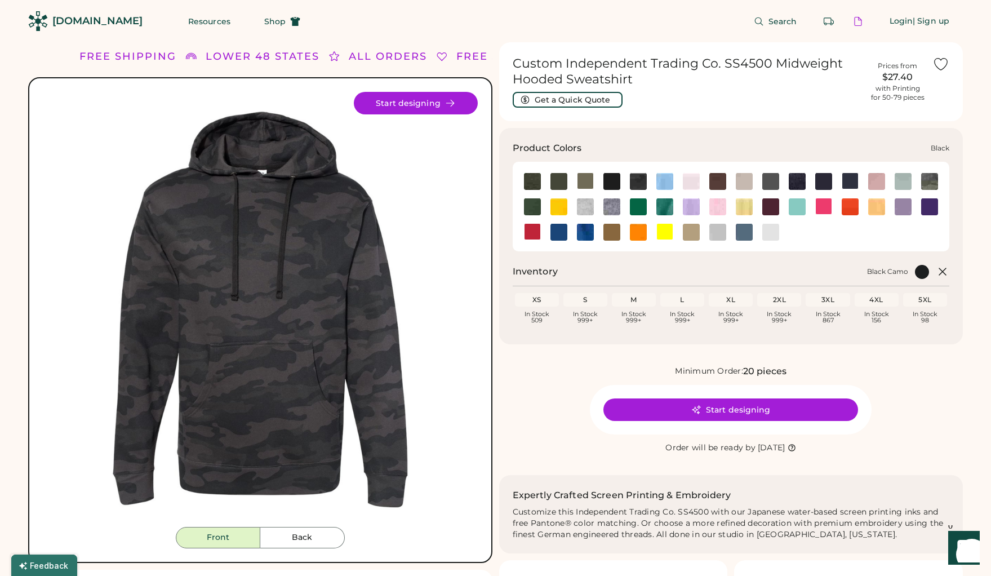
click at [612, 185] on img at bounding box center [611, 181] width 17 height 17
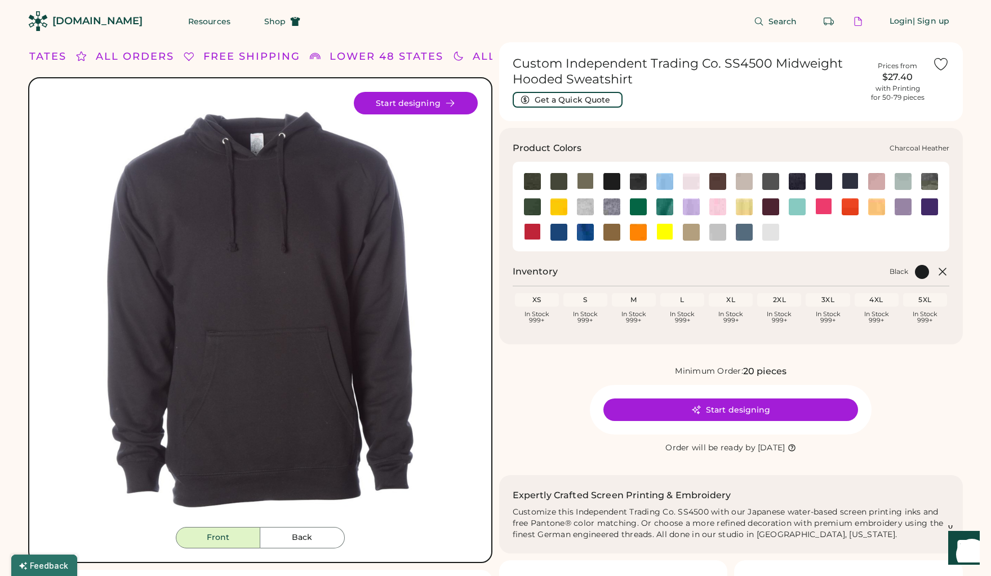
click at [799, 188] on img at bounding box center [797, 181] width 17 height 17
